Goal: Information Seeking & Learning: Check status

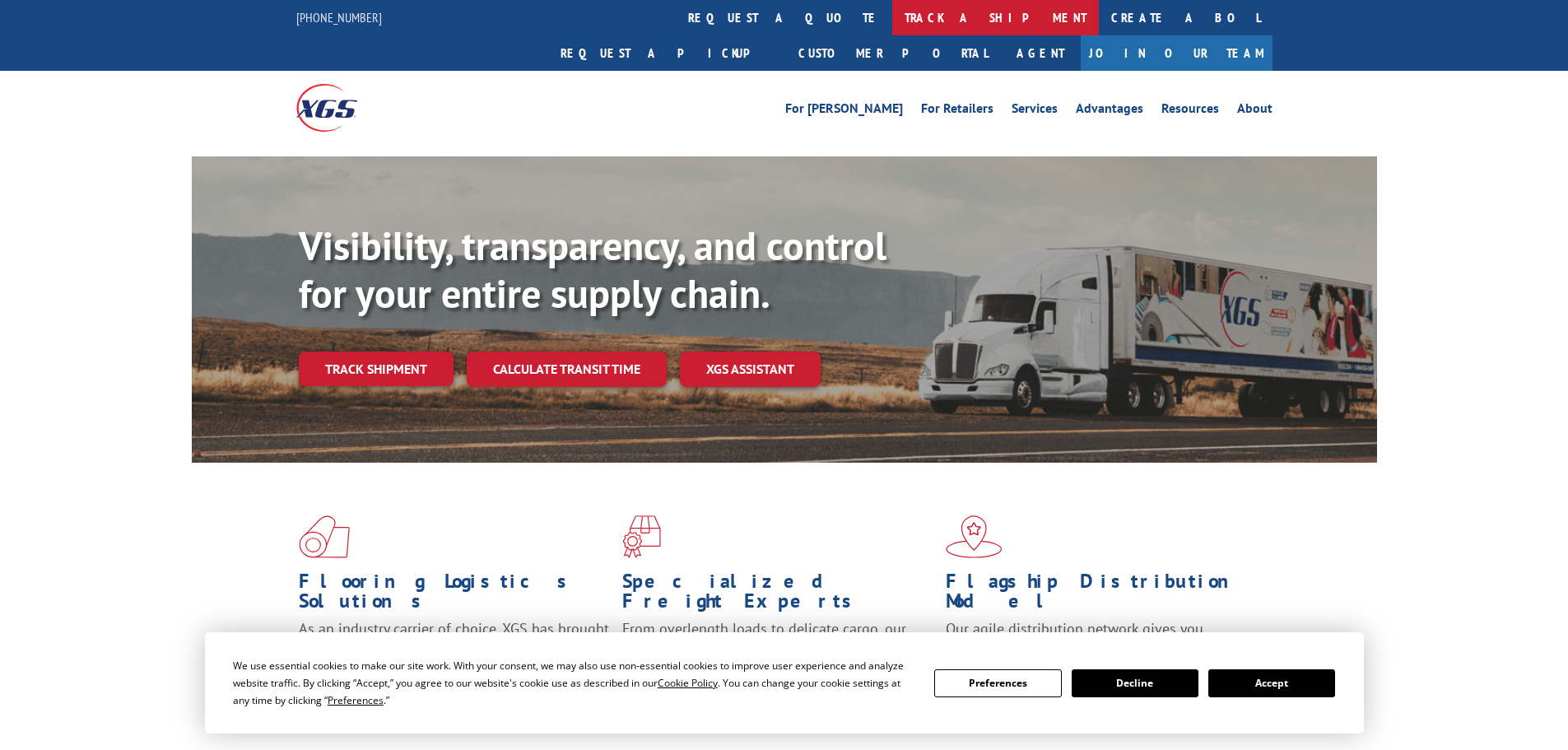
click at [893, 16] on link "track a shipment" at bounding box center [996, 18] width 206 height 36
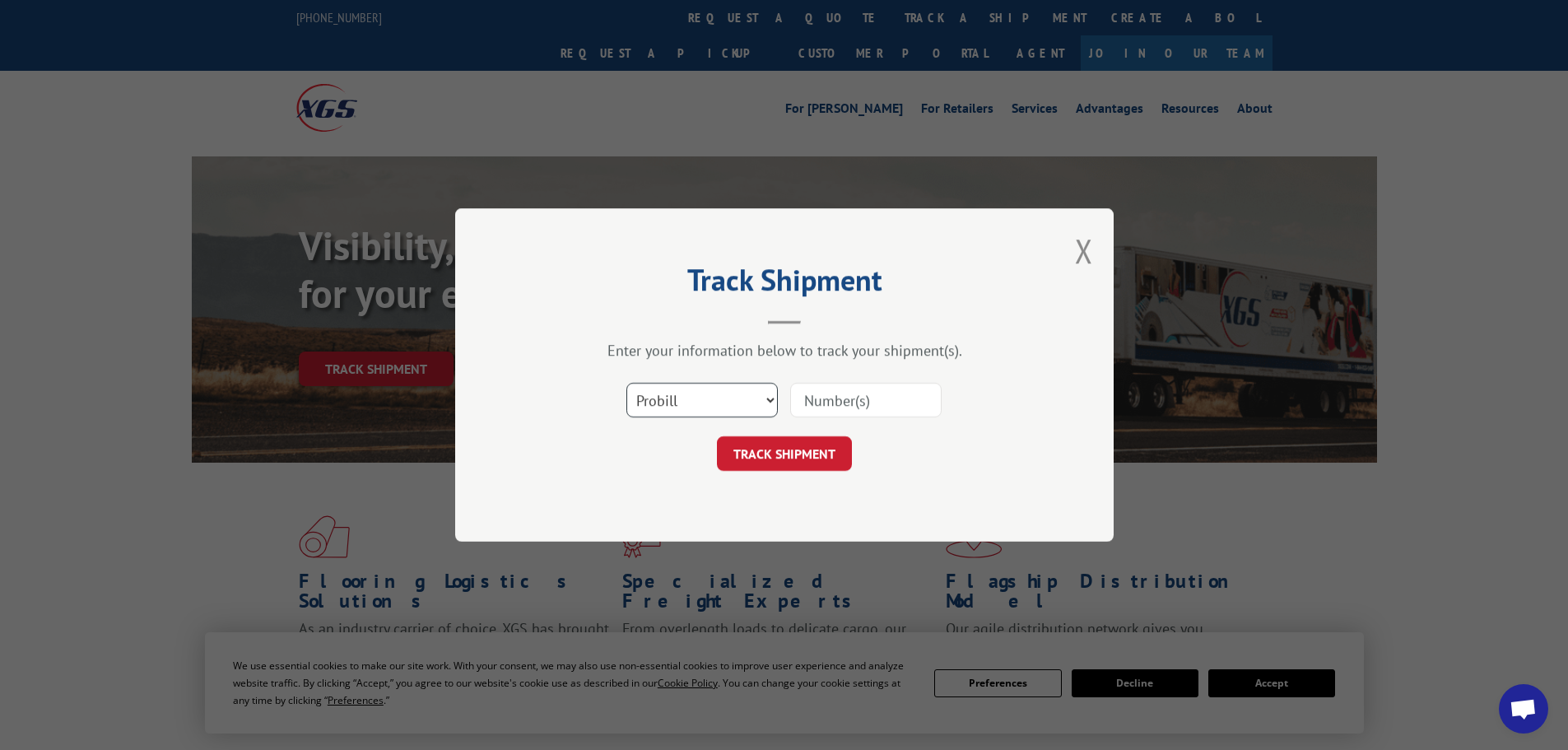
click at [679, 391] on select "Select category... Probill BOL PO" at bounding box center [702, 400] width 151 height 35
select select "bol"
click at [627, 383] on select "Select category... Probill BOL PO" at bounding box center [702, 400] width 151 height 35
click at [822, 403] on input at bounding box center [866, 400] width 151 height 35
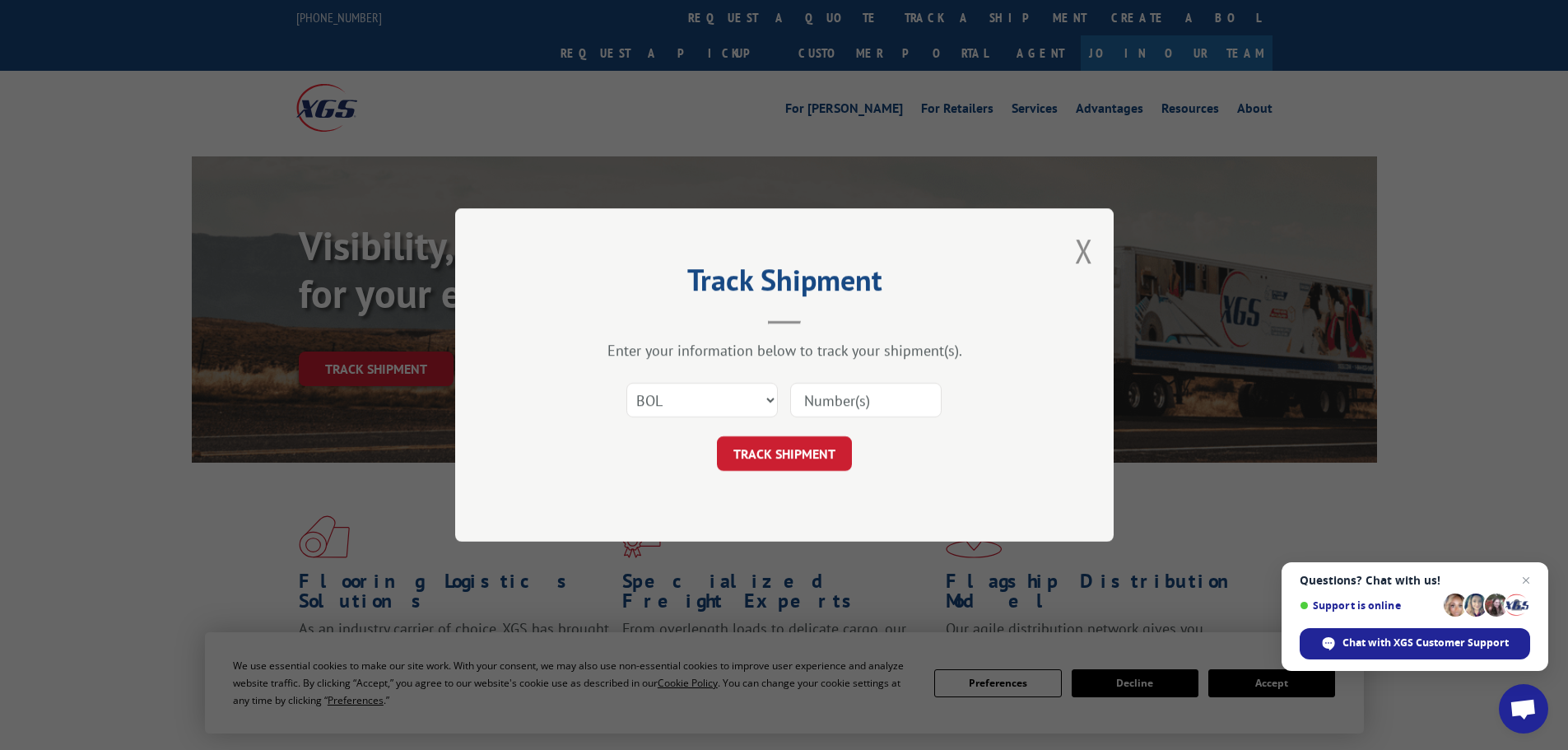
paste input "5436509"
type input "5436509"
click at [778, 457] on button "TRACK SHIPMENT" at bounding box center [784, 454] width 135 height 35
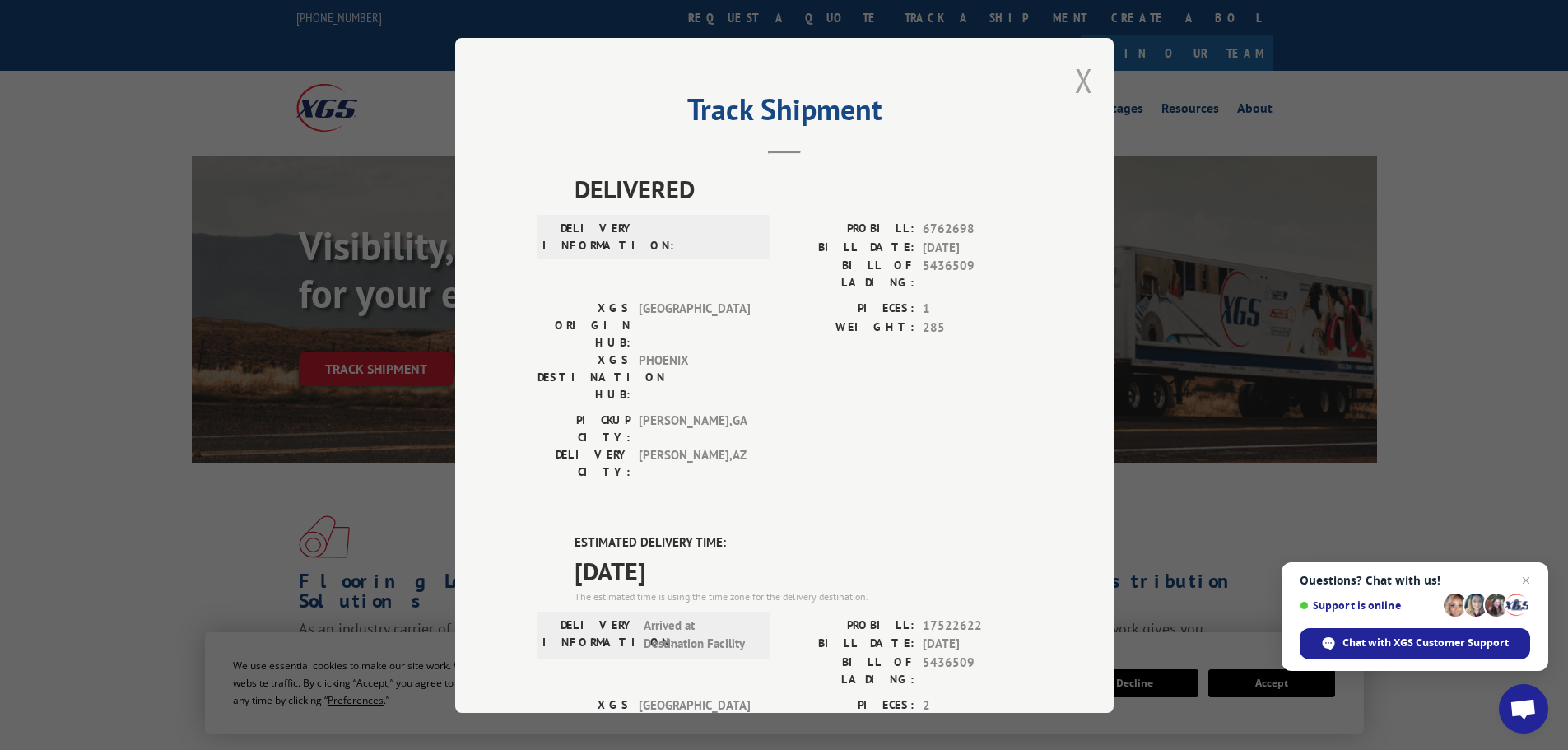
click at [1082, 76] on button "Close modal" at bounding box center [1084, 80] width 18 height 43
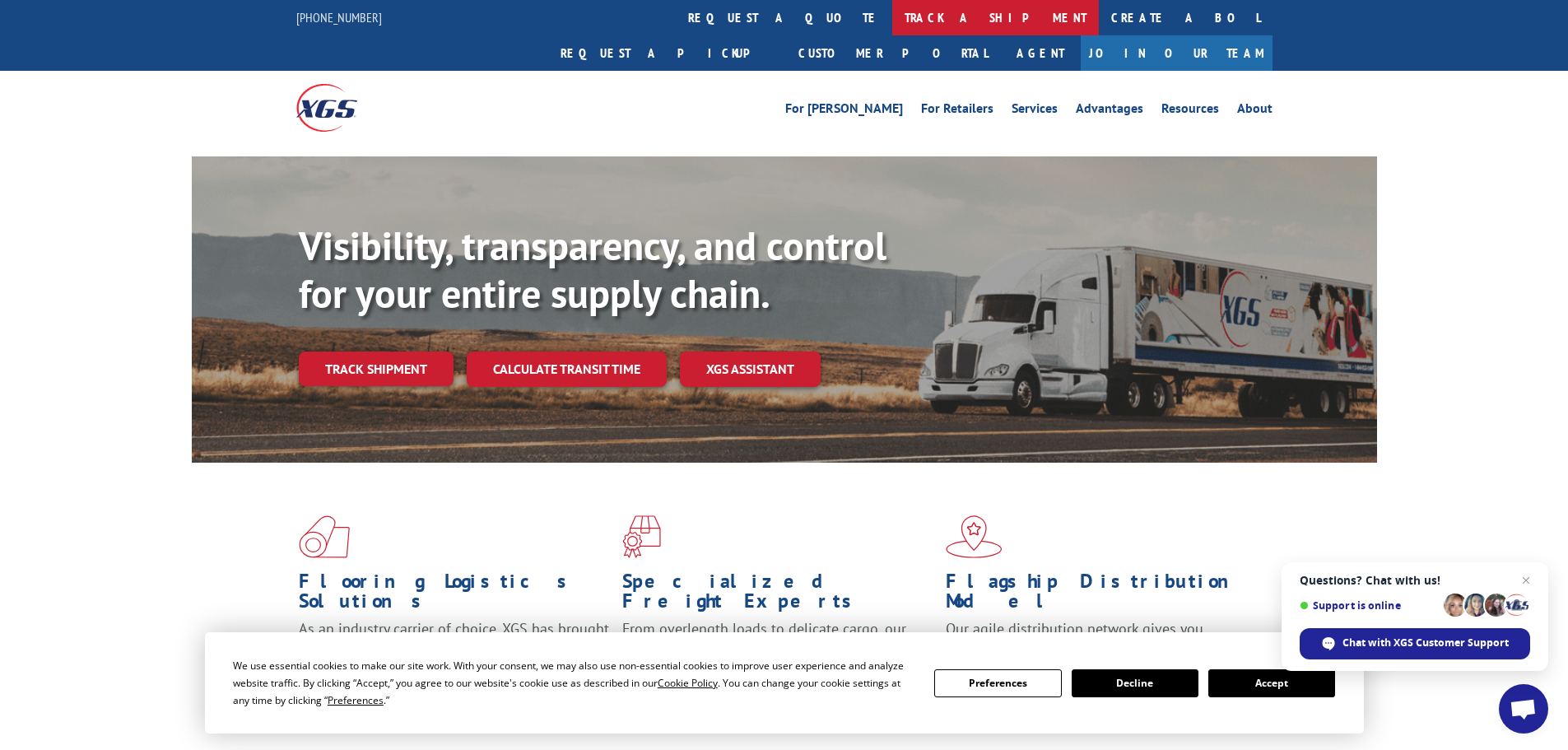
click at [893, 17] on link "track a shipment" at bounding box center [996, 18] width 206 height 36
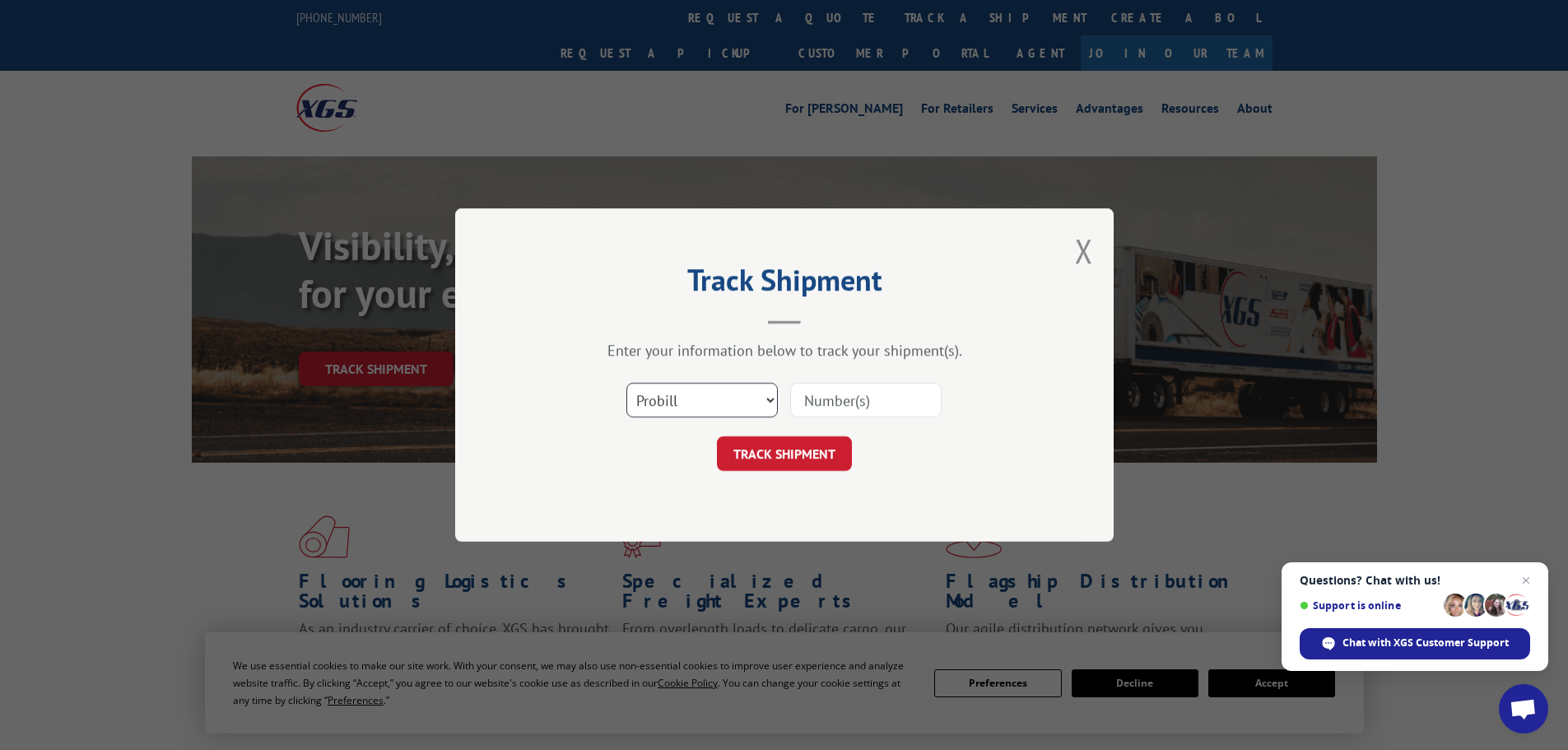
click at [669, 398] on select "Select category... Probill BOL PO" at bounding box center [702, 400] width 151 height 35
select select "bol"
click at [627, 383] on select "Select category... Probill BOL PO" at bounding box center [702, 400] width 151 height 35
click at [804, 399] on input at bounding box center [866, 400] width 151 height 35
paste input "7039081"
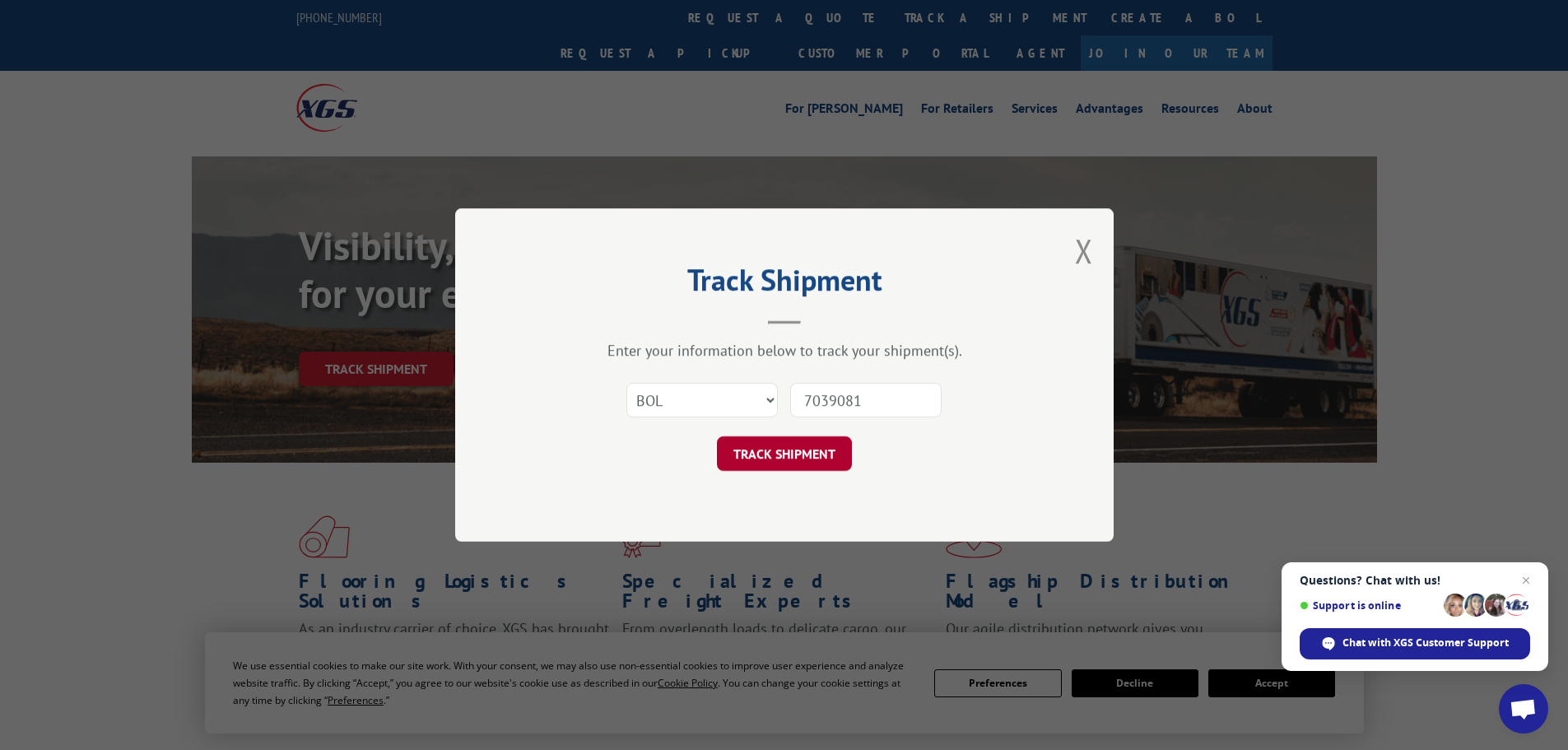
type input "7039081"
click at [787, 454] on button "TRACK SHIPMENT" at bounding box center [784, 454] width 135 height 35
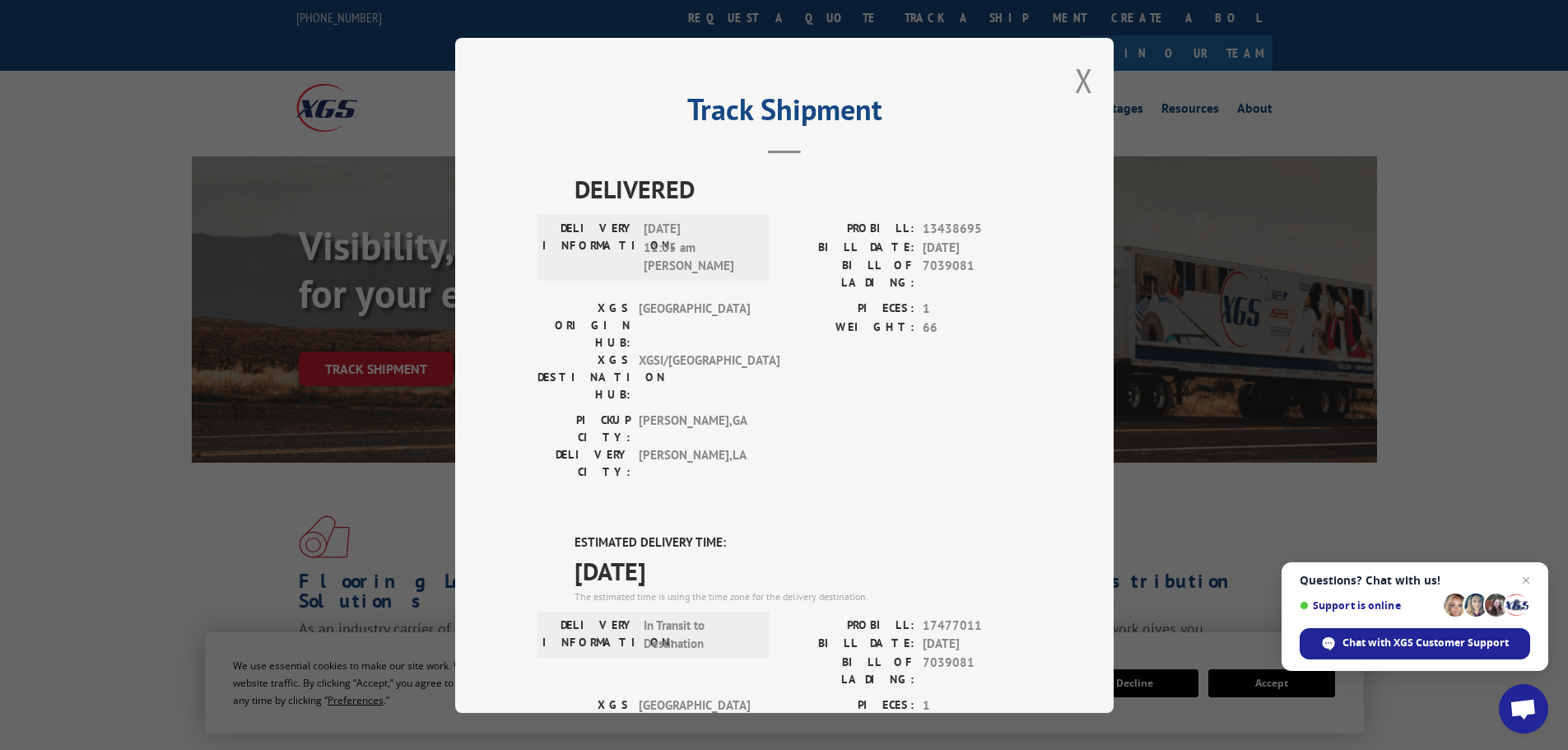
drag, startPoint x: 1080, startPoint y: 88, endPoint x: 971, endPoint y: 59, distance: 112.8
click at [1077, 87] on button "Close modal" at bounding box center [1084, 80] width 18 height 43
